Goal: Navigation & Orientation: Find specific page/section

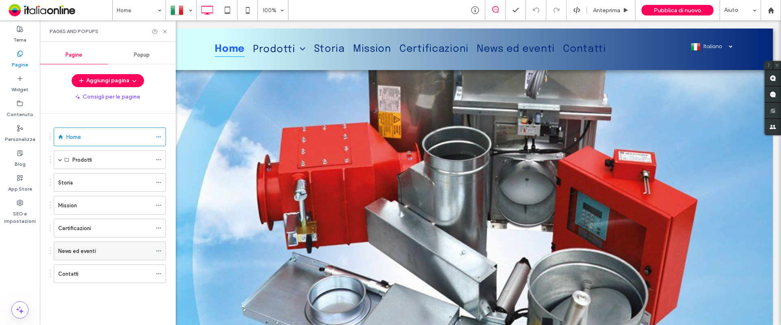
click at [81, 252] on label "News ed eventi" at bounding box center [77, 251] width 38 height 14
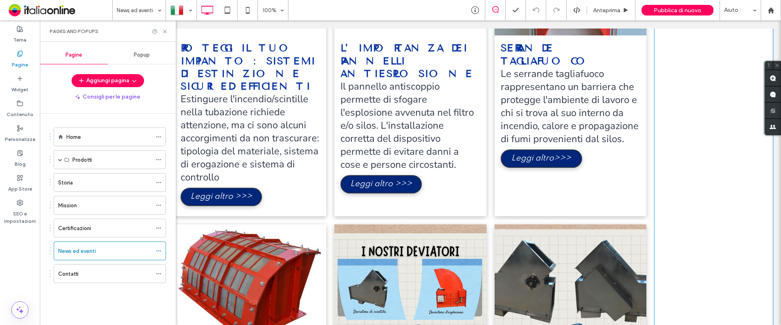
scroll to position [661, 0]
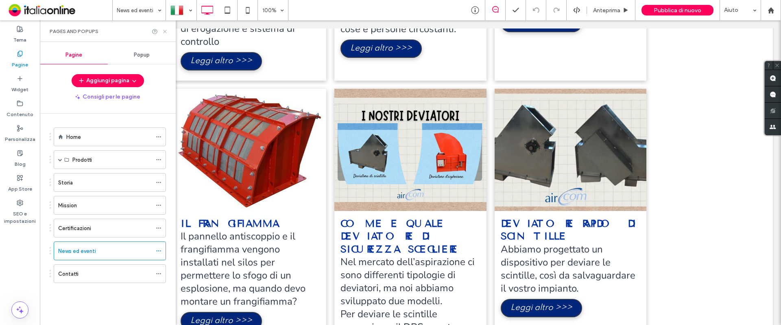
click at [164, 28] on icon at bounding box center [165, 31] width 6 height 6
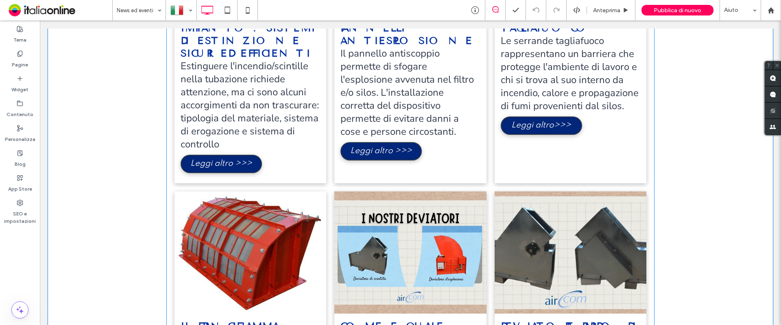
scroll to position [457, 0]
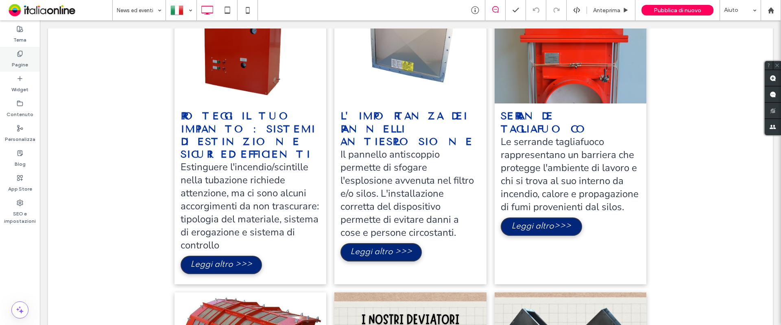
click at [26, 61] on label "Pagine" at bounding box center [20, 62] width 16 height 11
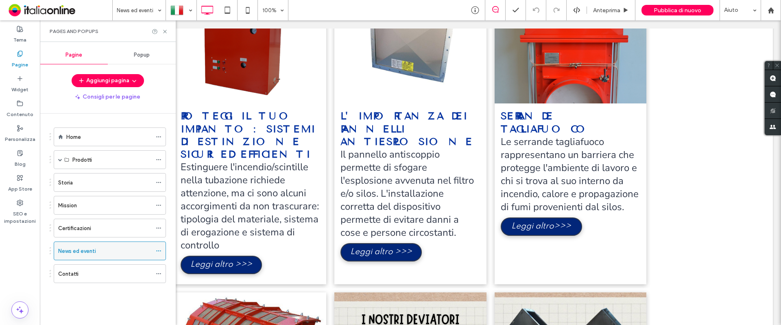
click at [159, 251] on use at bounding box center [158, 250] width 4 height 1
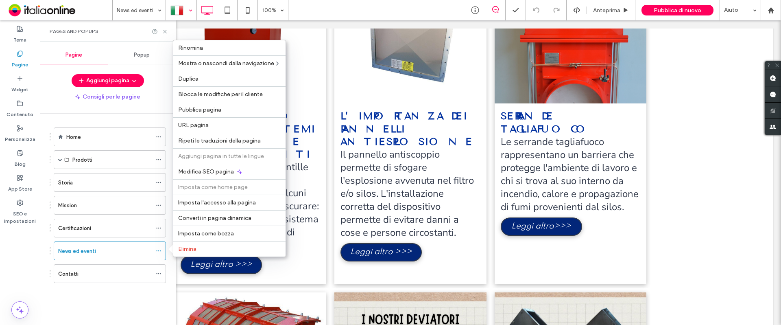
click at [187, 11] on div at bounding box center [181, 10] width 30 height 20
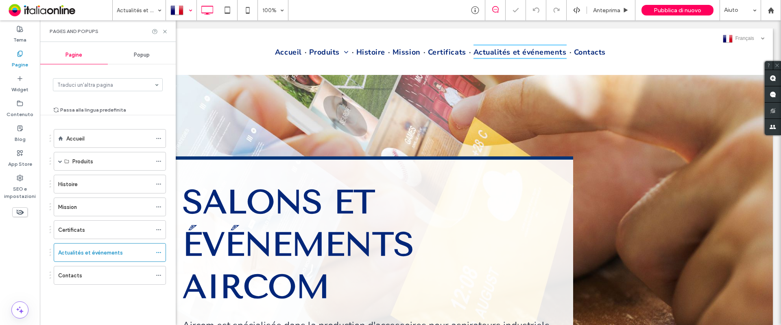
scroll to position [501, 0]
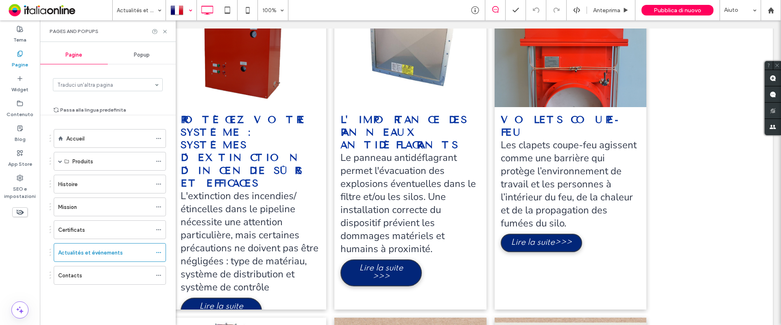
click at [181, 10] on div at bounding box center [181, 10] width 30 height 20
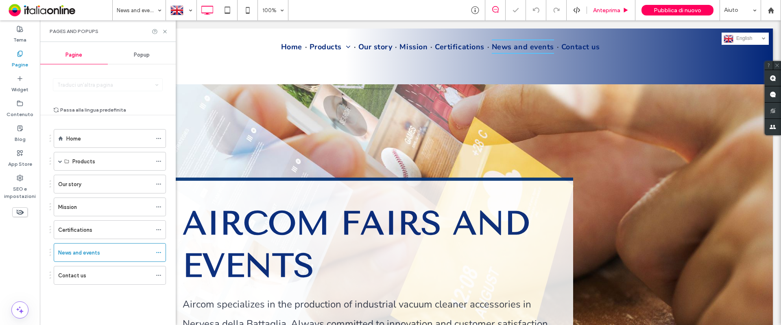
click at [610, 7] on span "Anteprima" at bounding box center [606, 10] width 27 height 7
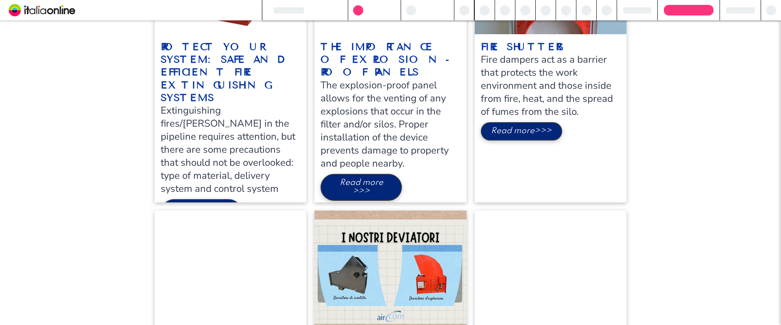
scroll to position [549, 0]
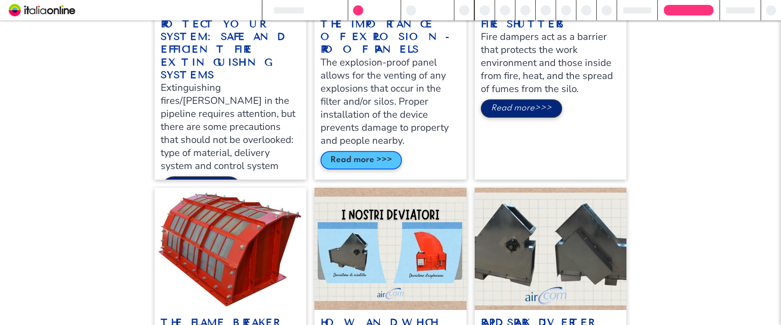
click at [363, 165] on span "Read more >>>" at bounding box center [361, 160] width 78 height 17
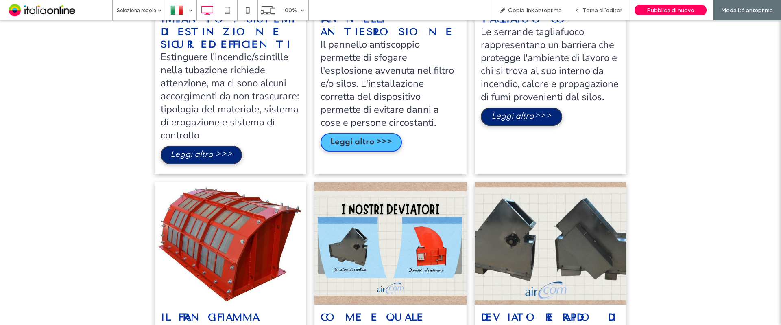
click at [375, 146] on span "Leggi altro >>>" at bounding box center [361, 142] width 78 height 17
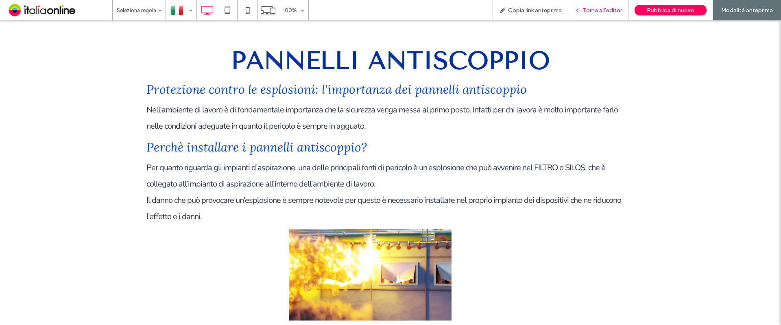
click at [588, 2] on div "Torna all'editor" at bounding box center [598, 10] width 60 height 20
drag, startPoint x: 605, startPoint y: 10, endPoint x: 529, endPoint y: 44, distance: 83.2
click at [605, 10] on span "Torna all'editor" at bounding box center [601, 10] width 39 height 7
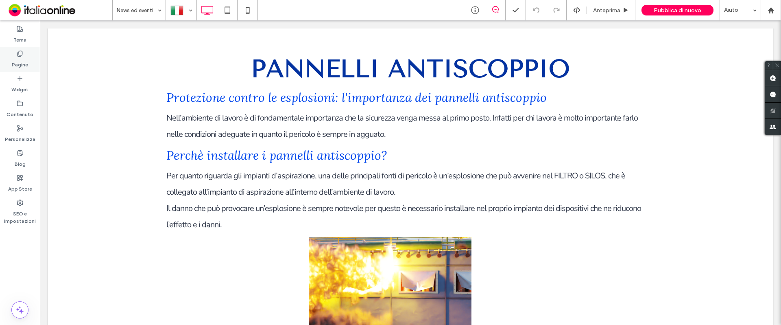
click at [24, 58] on label "Pagine" at bounding box center [20, 62] width 16 height 11
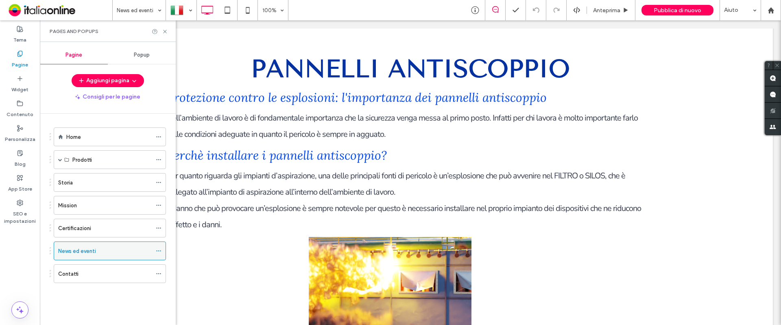
click at [160, 251] on icon at bounding box center [159, 251] width 6 height 6
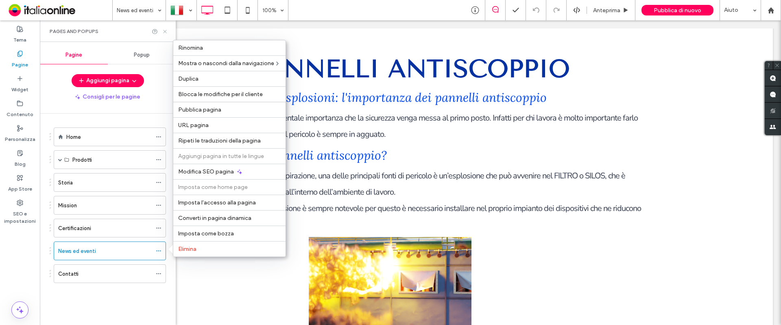
click at [167, 31] on icon at bounding box center [165, 31] width 6 height 6
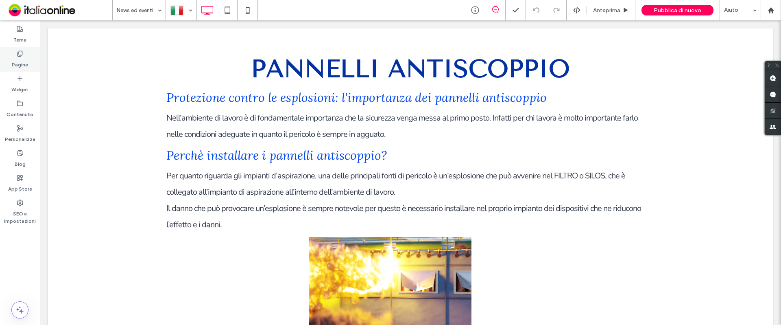
click at [20, 63] on label "Pagine" at bounding box center [20, 62] width 16 height 11
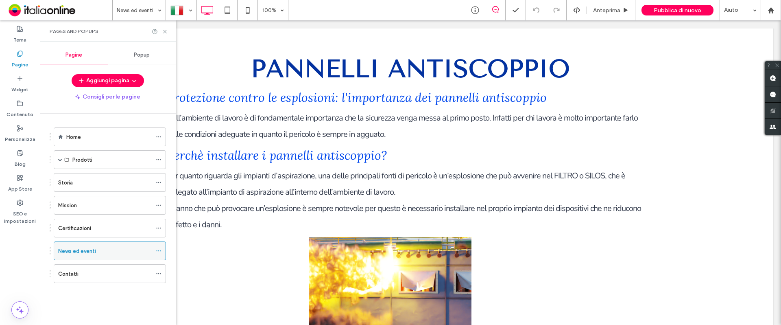
click at [91, 250] on label "News ed eventi" at bounding box center [77, 251] width 38 height 14
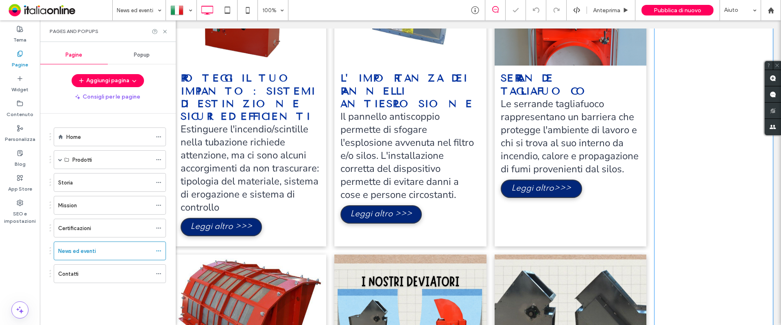
scroll to position [508, 0]
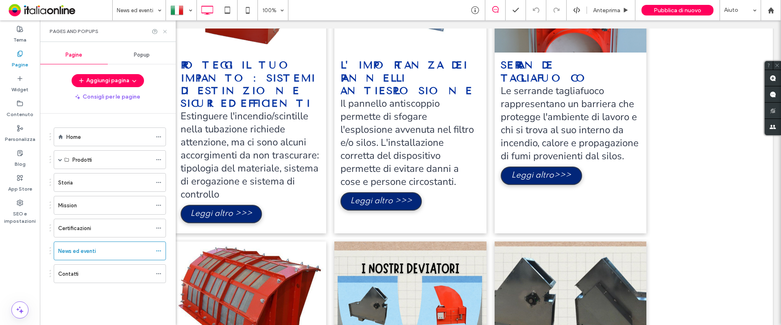
click at [164, 29] on icon at bounding box center [165, 31] width 6 height 6
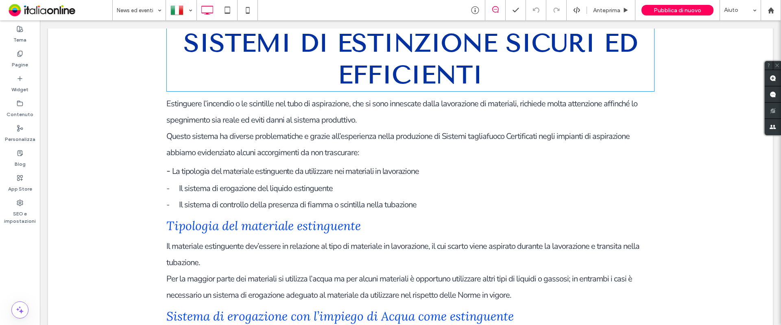
scroll to position [3050, 0]
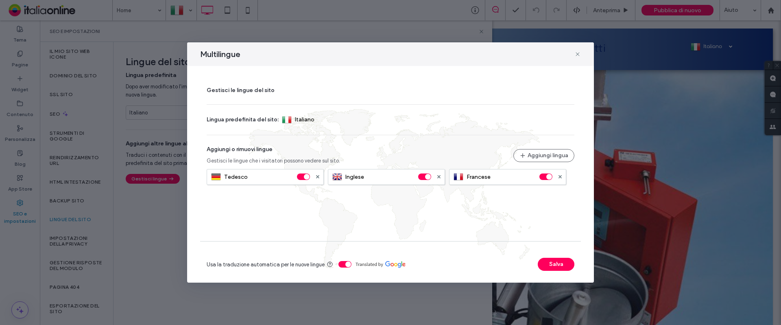
drag, startPoint x: 576, startPoint y: 54, endPoint x: 436, endPoint y: 7, distance: 148.4
click at [576, 54] on icon at bounding box center [577, 54] width 7 height 7
